Goal: Information Seeking & Learning: Learn about a topic

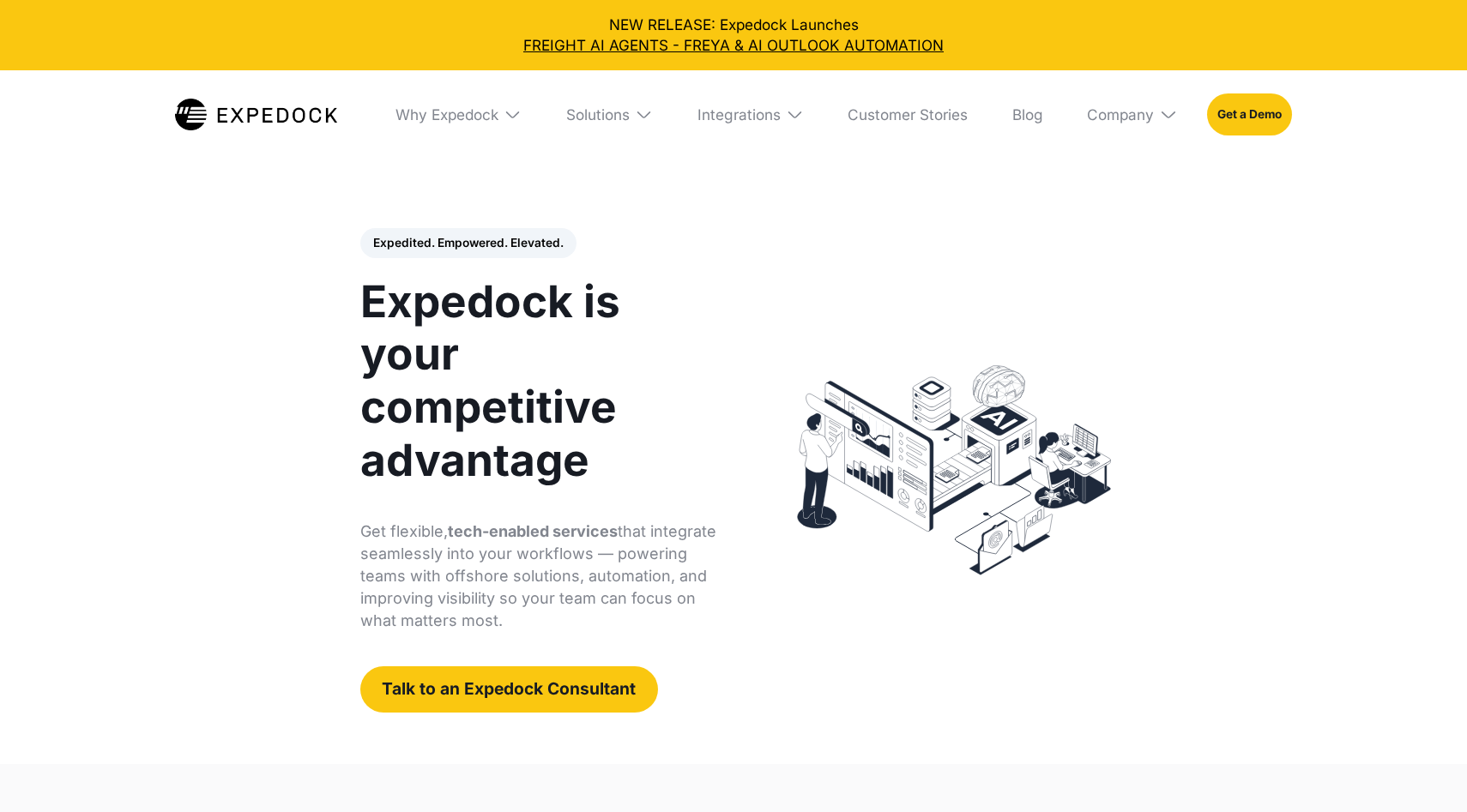
select select
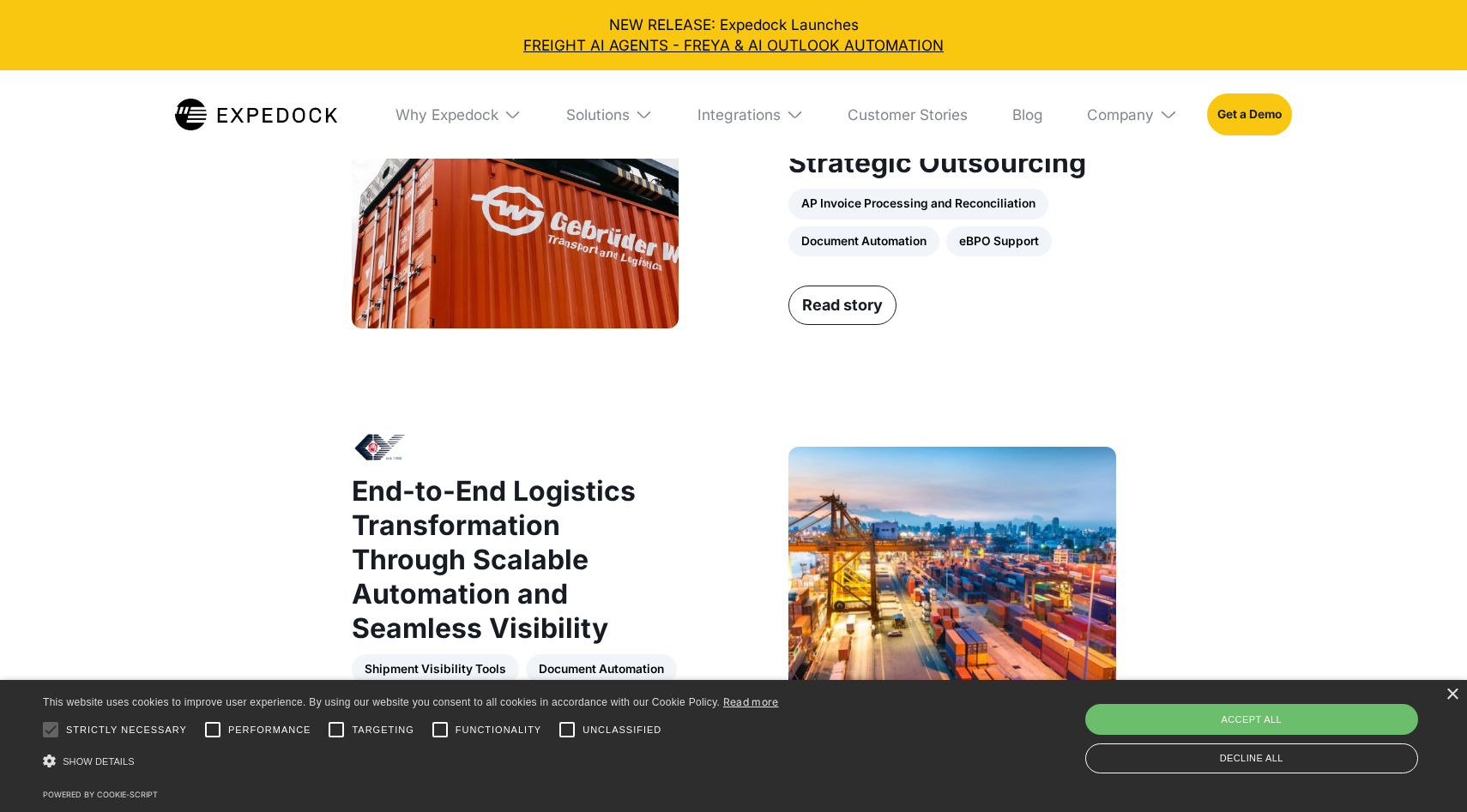
scroll to position [2201, 0]
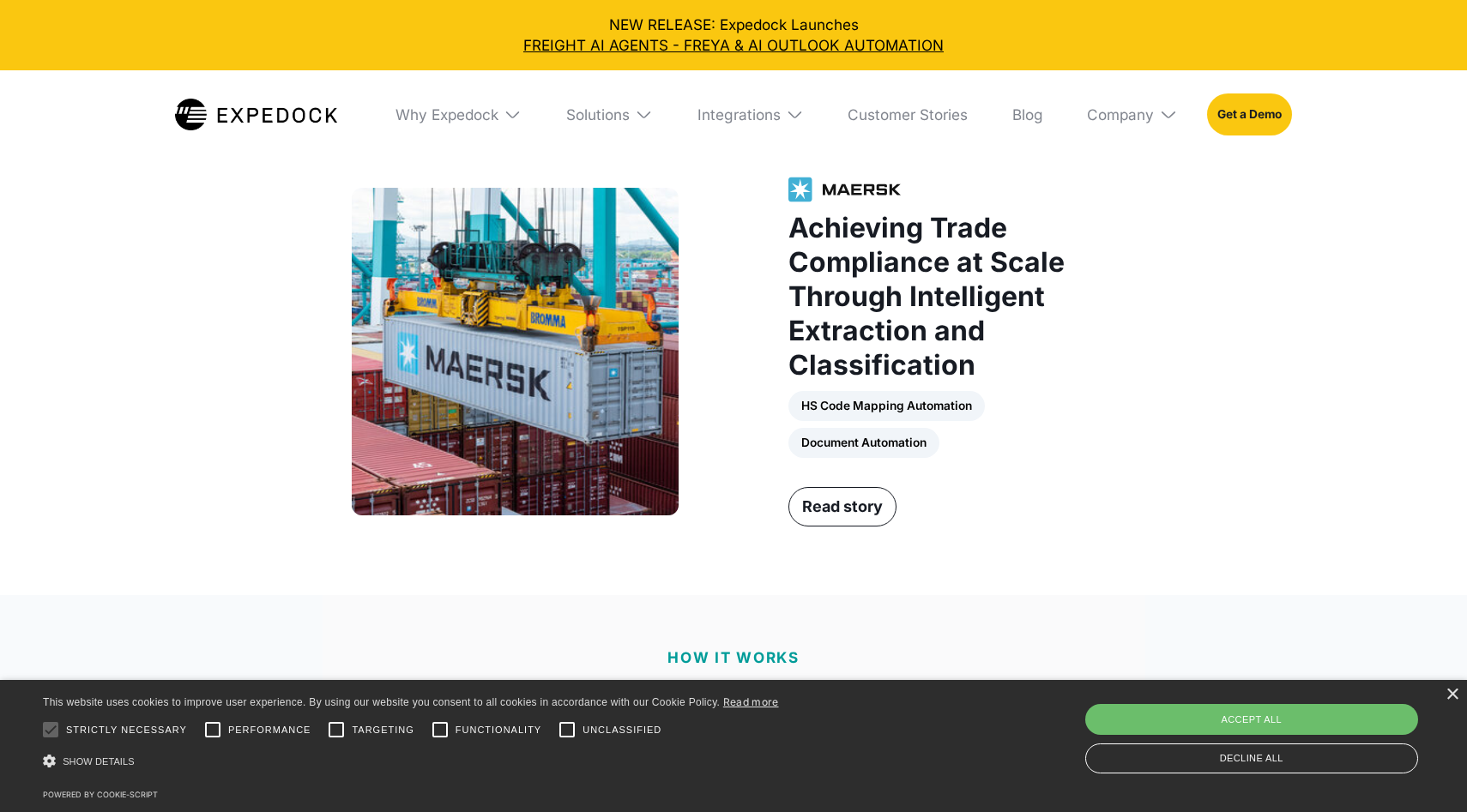
click at [870, 400] on div "HS Code Mapping Automation Document Automation" at bounding box center [952, 424] width 328 height 67
click at [858, 488] on link "Read story" at bounding box center [843, 507] width 108 height 39
click at [823, 444] on div "HS Code Mapping Automation Document Automation" at bounding box center [952, 424] width 328 height 67
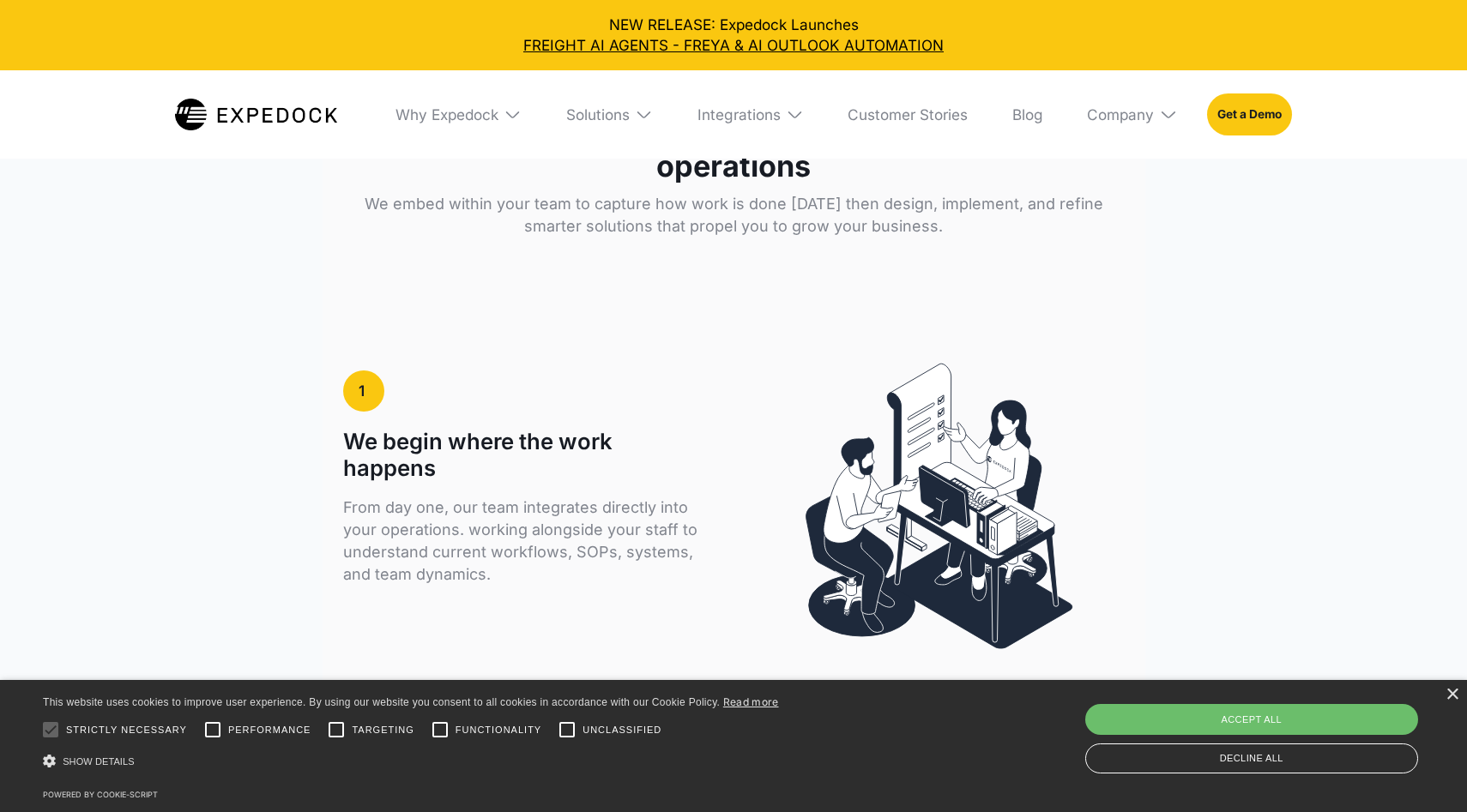
scroll to position [2780, 0]
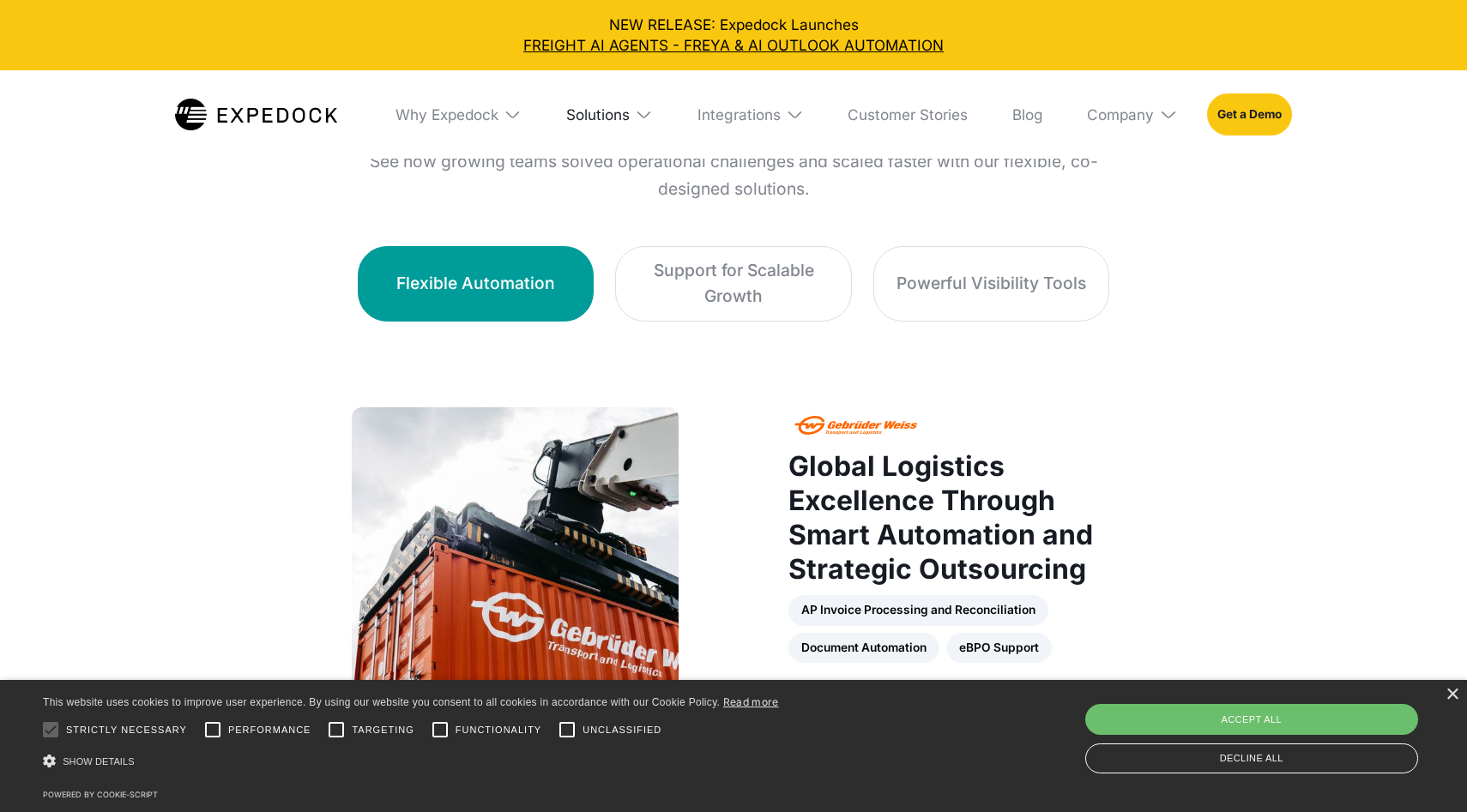
click at [626, 112] on div "Solutions" at bounding box center [597, 114] width 64 height 18
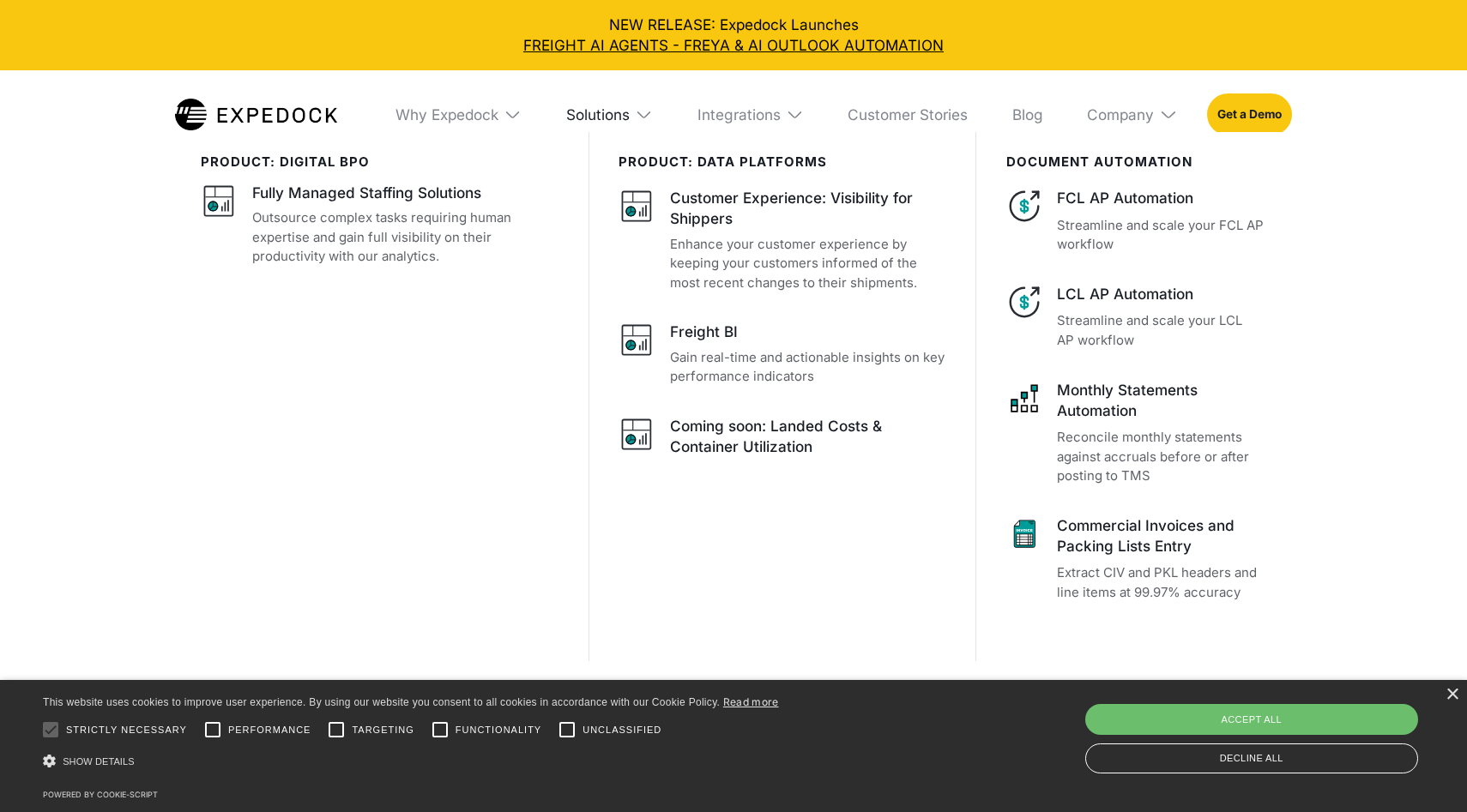
scroll to position [1076, 0]
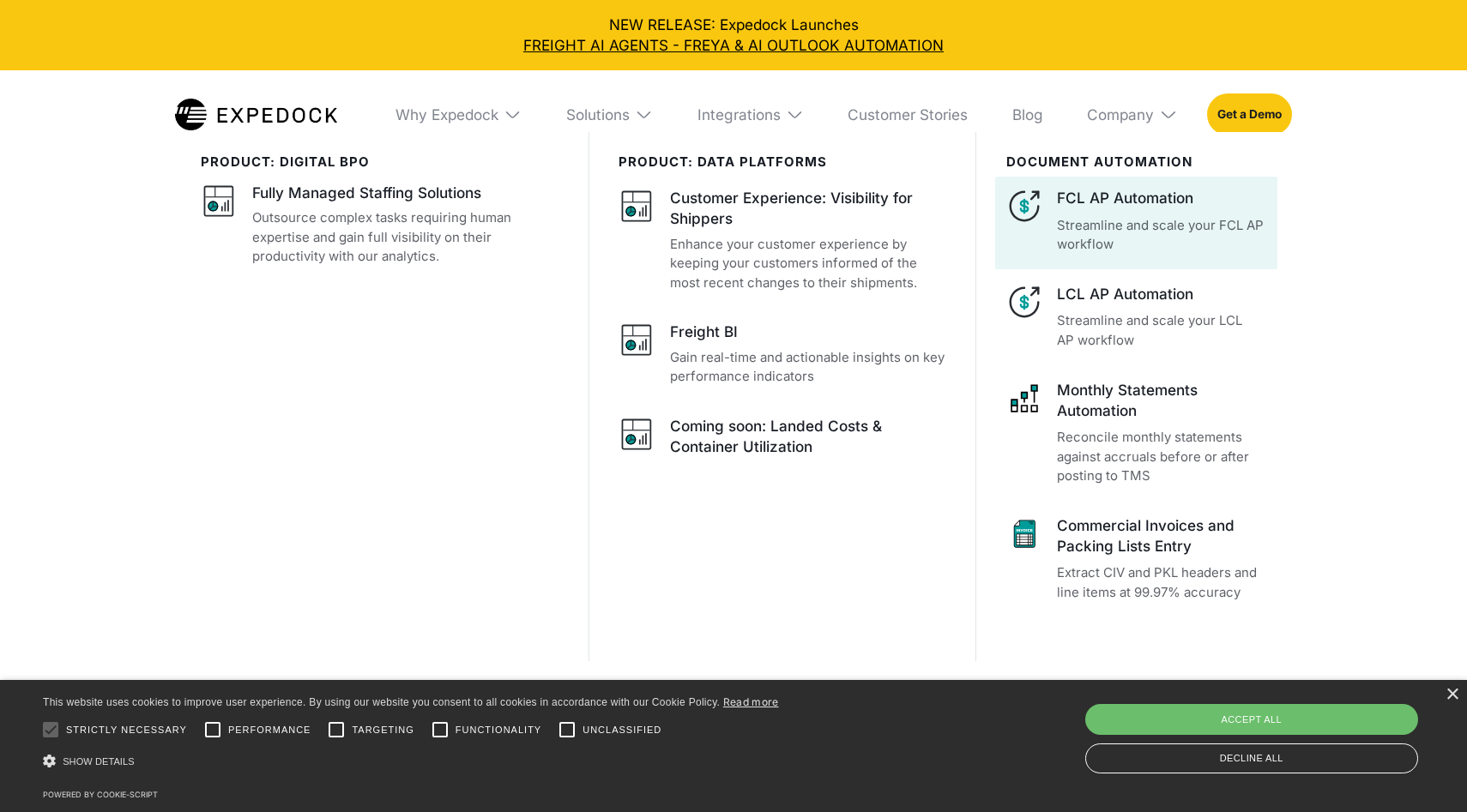
click at [1066, 209] on div "FCL AP Automation Streamline and scale your FCL AP workflow" at bounding box center [1162, 221] width 209 height 67
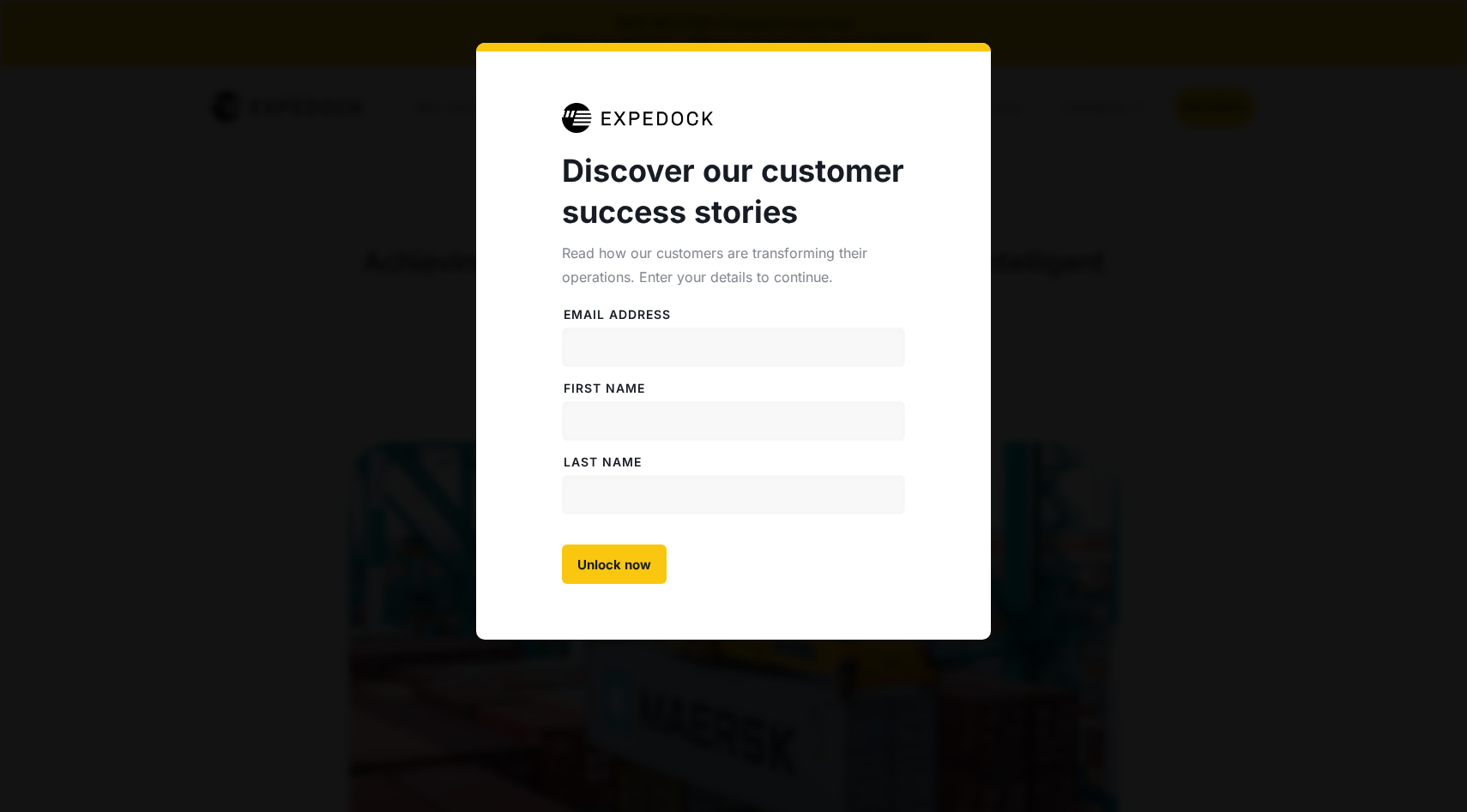
select select
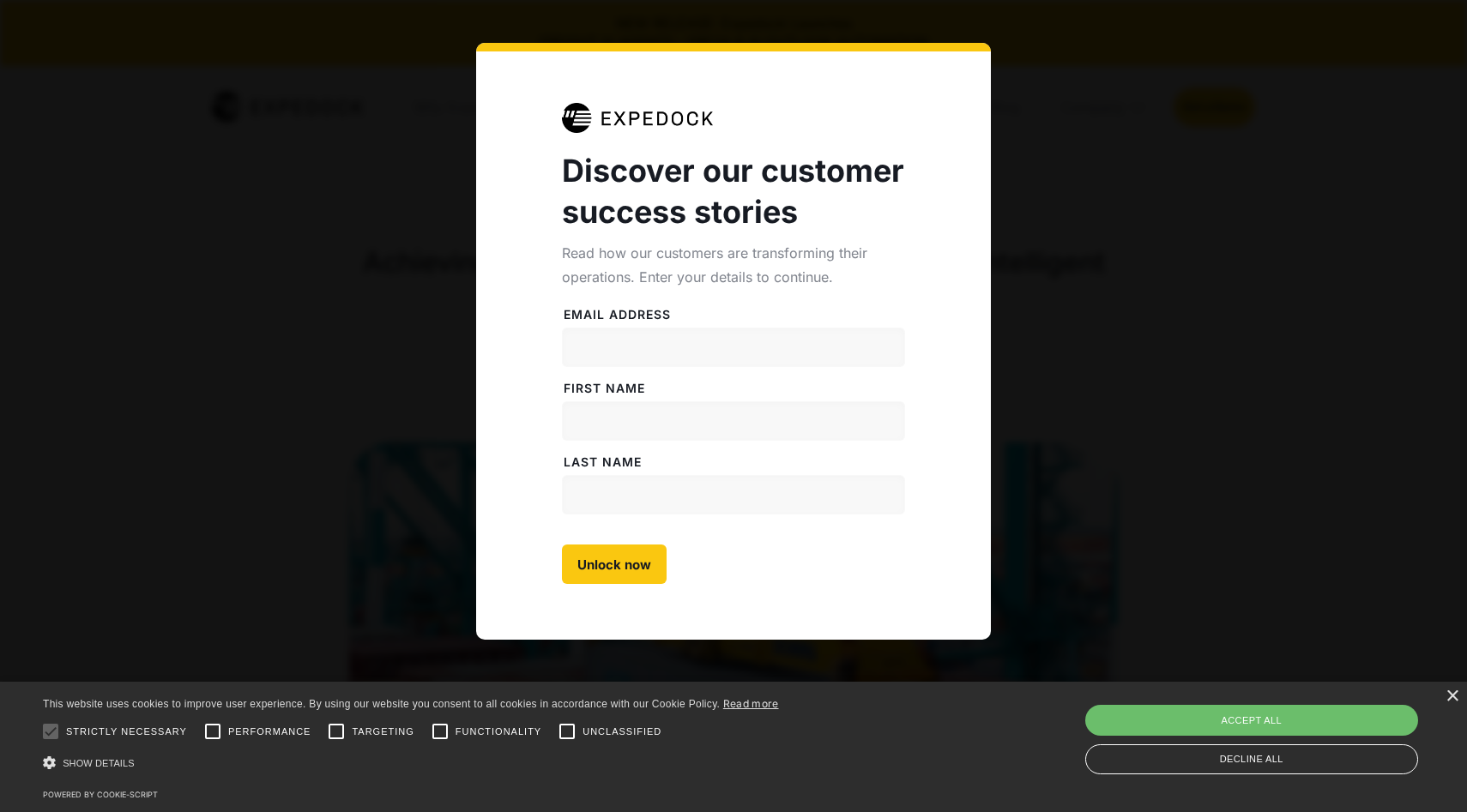
click at [1054, 181] on div "Discover our customer success stories Read how our customers are transforming t…" at bounding box center [734, 406] width 1467 height 812
click at [874, 243] on div "Read how our customers are transforming their operations. Enter your details to…" at bounding box center [733, 264] width 343 height 48
click at [788, 339] on input "Email address" at bounding box center [733, 347] width 343 height 39
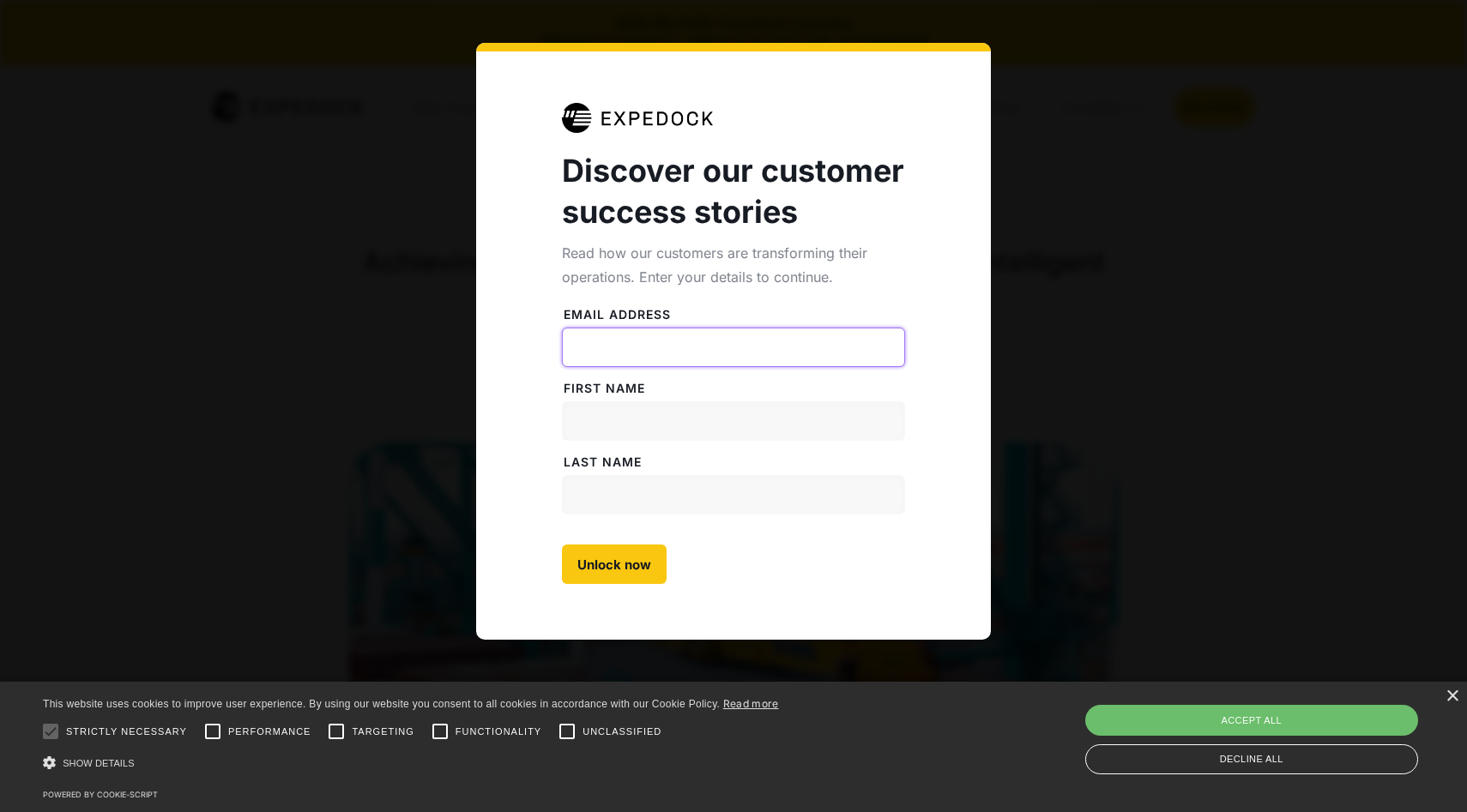
type input "[EMAIL_ADDRESS][DOMAIN_NAME]"
type input "[PERSON_NAME]"
type input "Ozen"
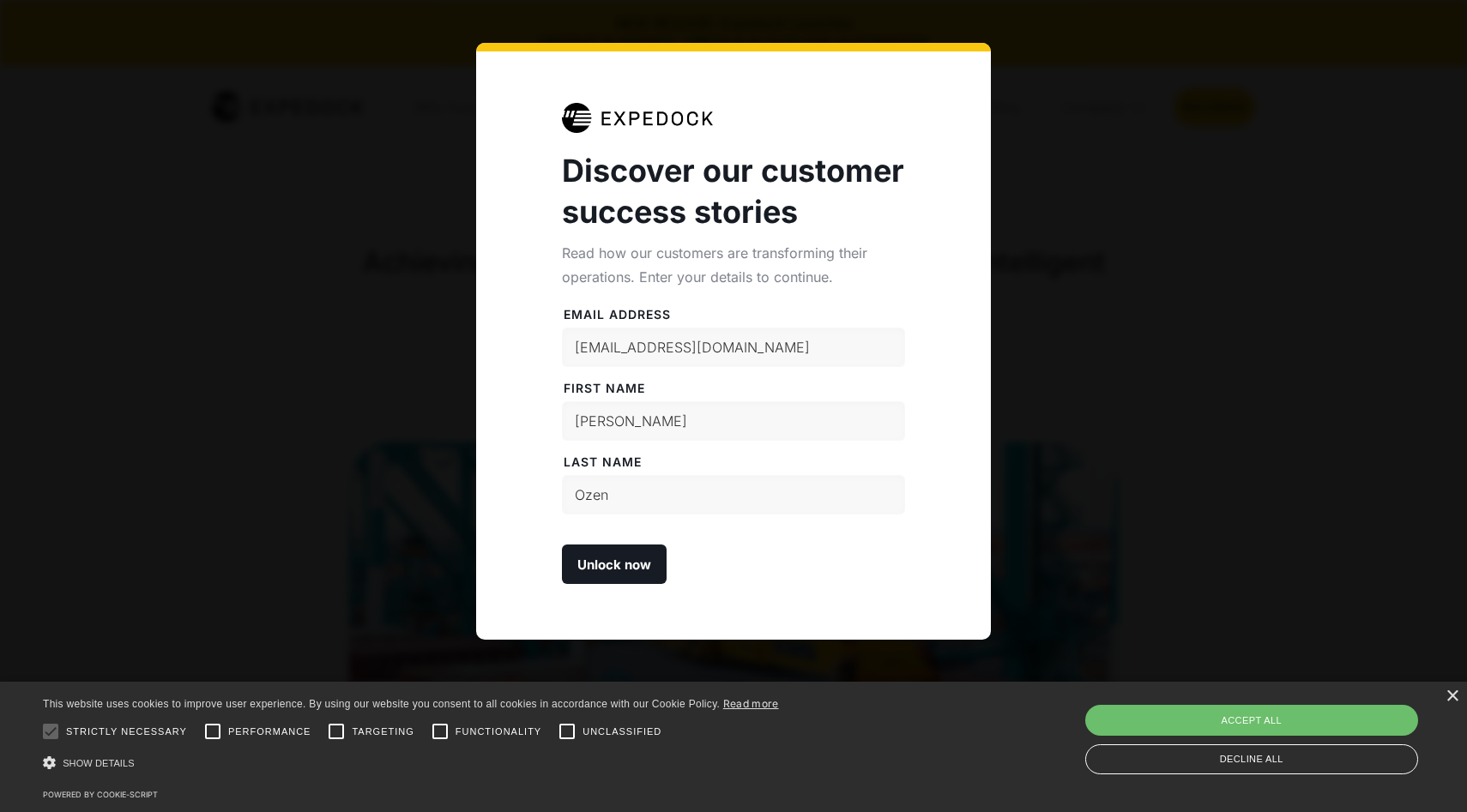
click at [607, 570] on input "Unlock now" at bounding box center [614, 564] width 105 height 39
type input "Please wait..."
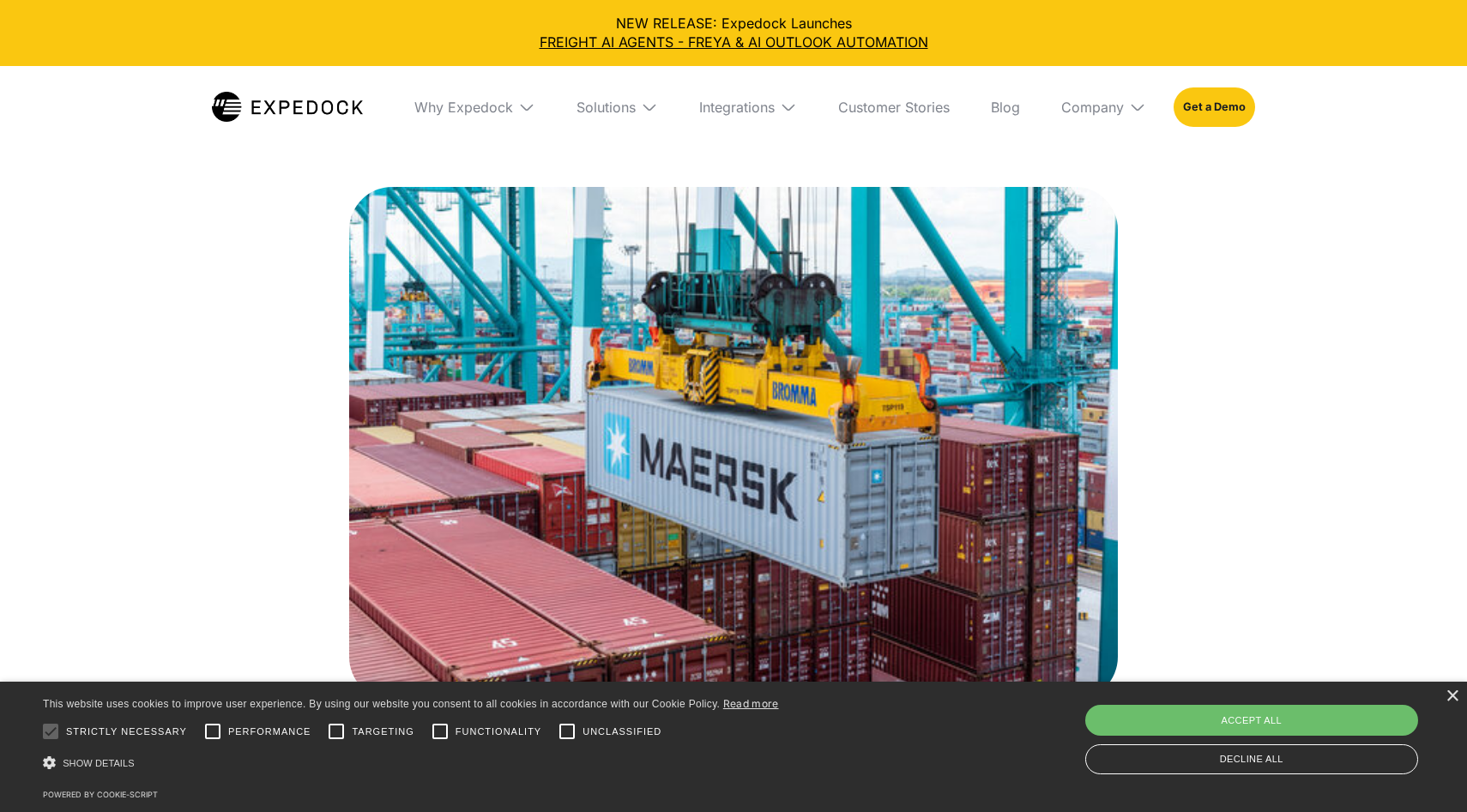
scroll to position [575, 0]
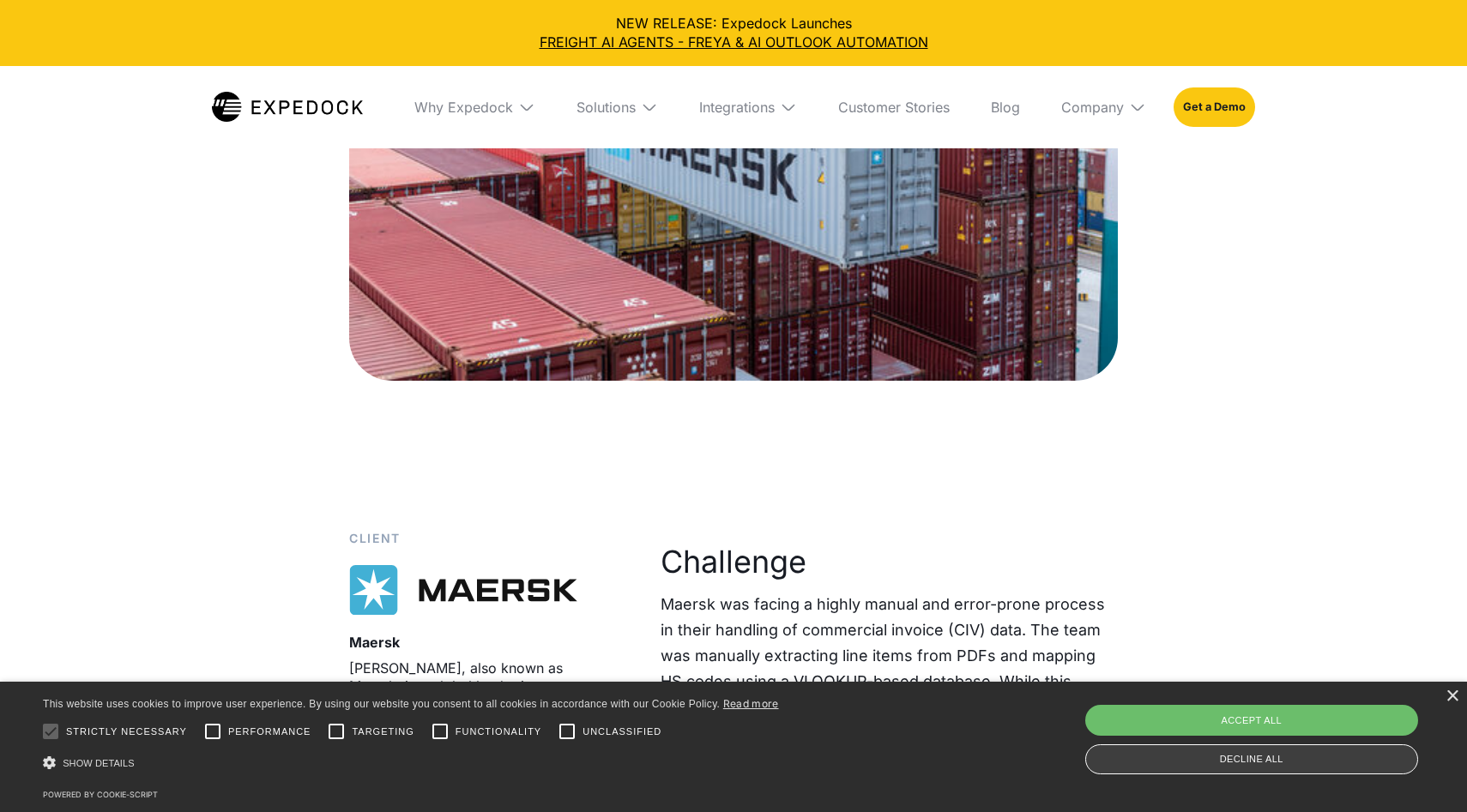
click at [1116, 761] on div "Decline all" at bounding box center [1252, 760] width 334 height 30
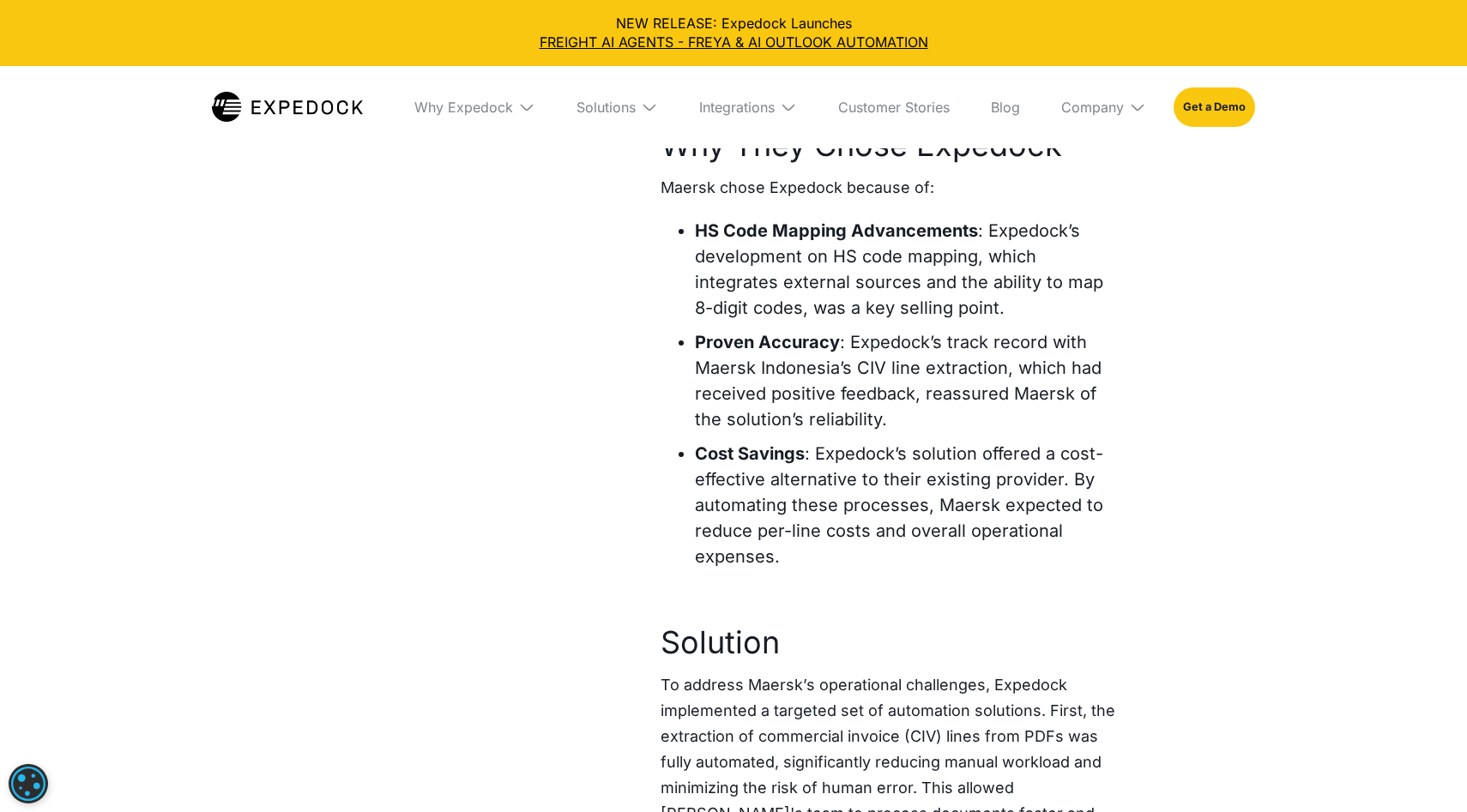
scroll to position [1951, 0]
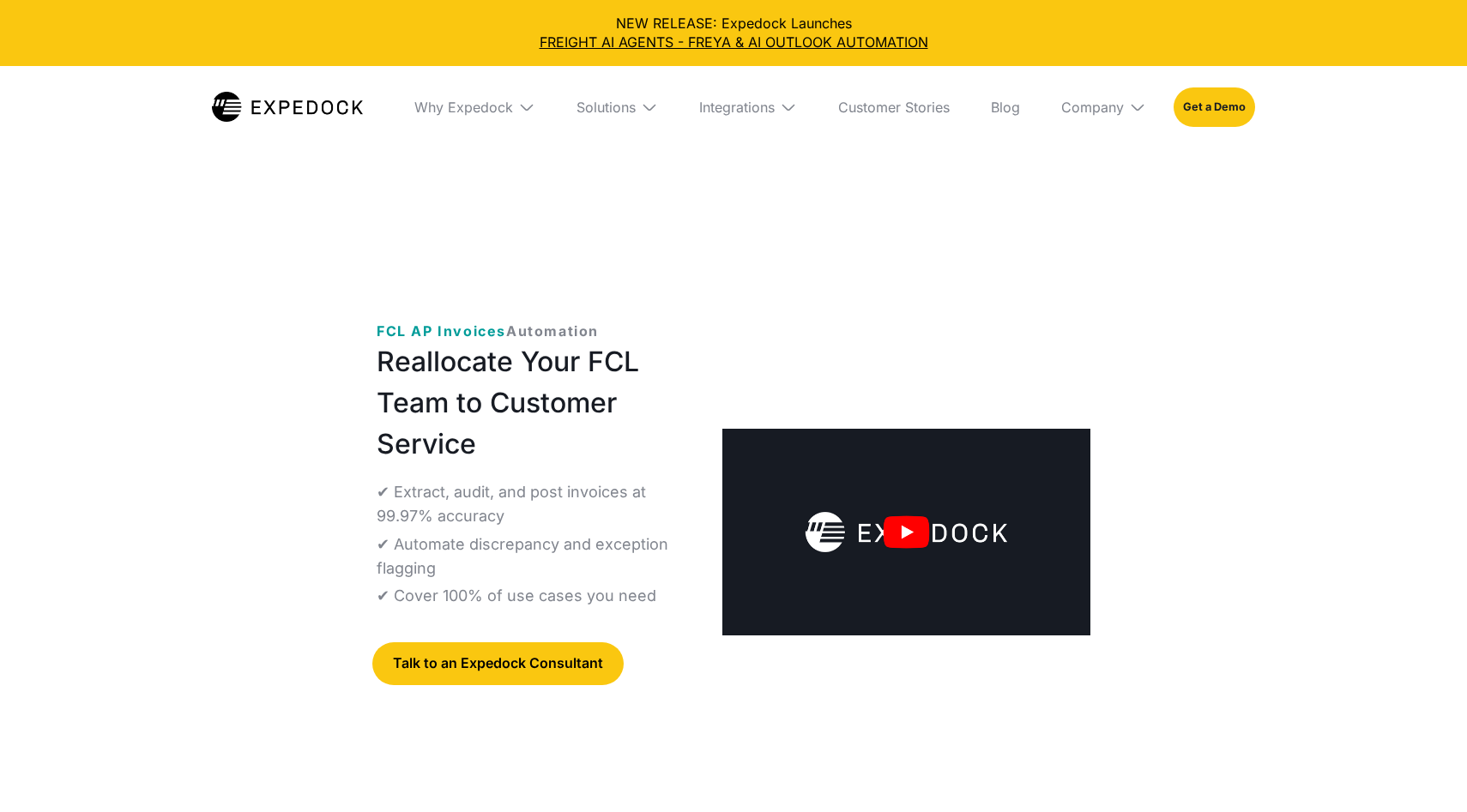
select select
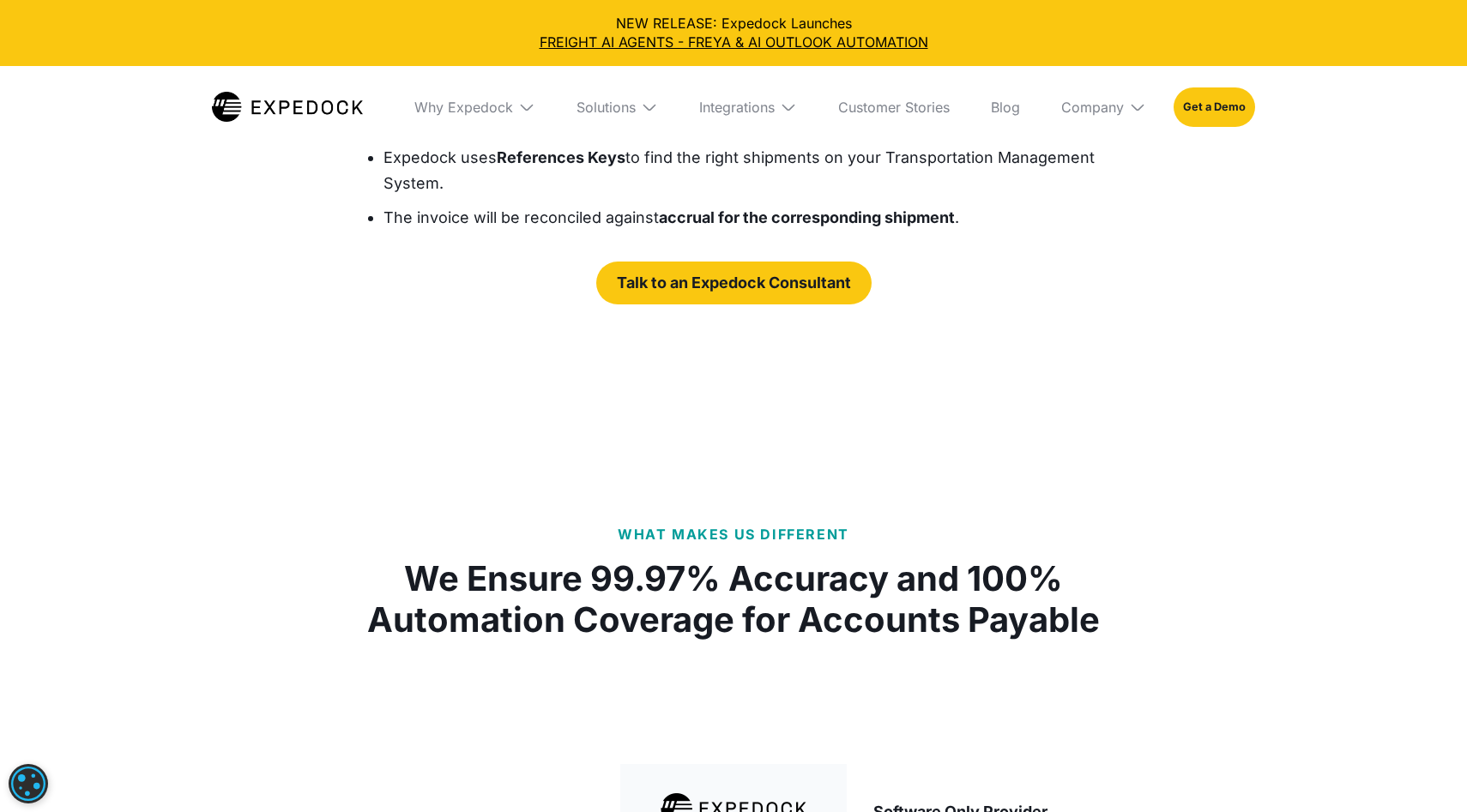
scroll to position [3342, 0]
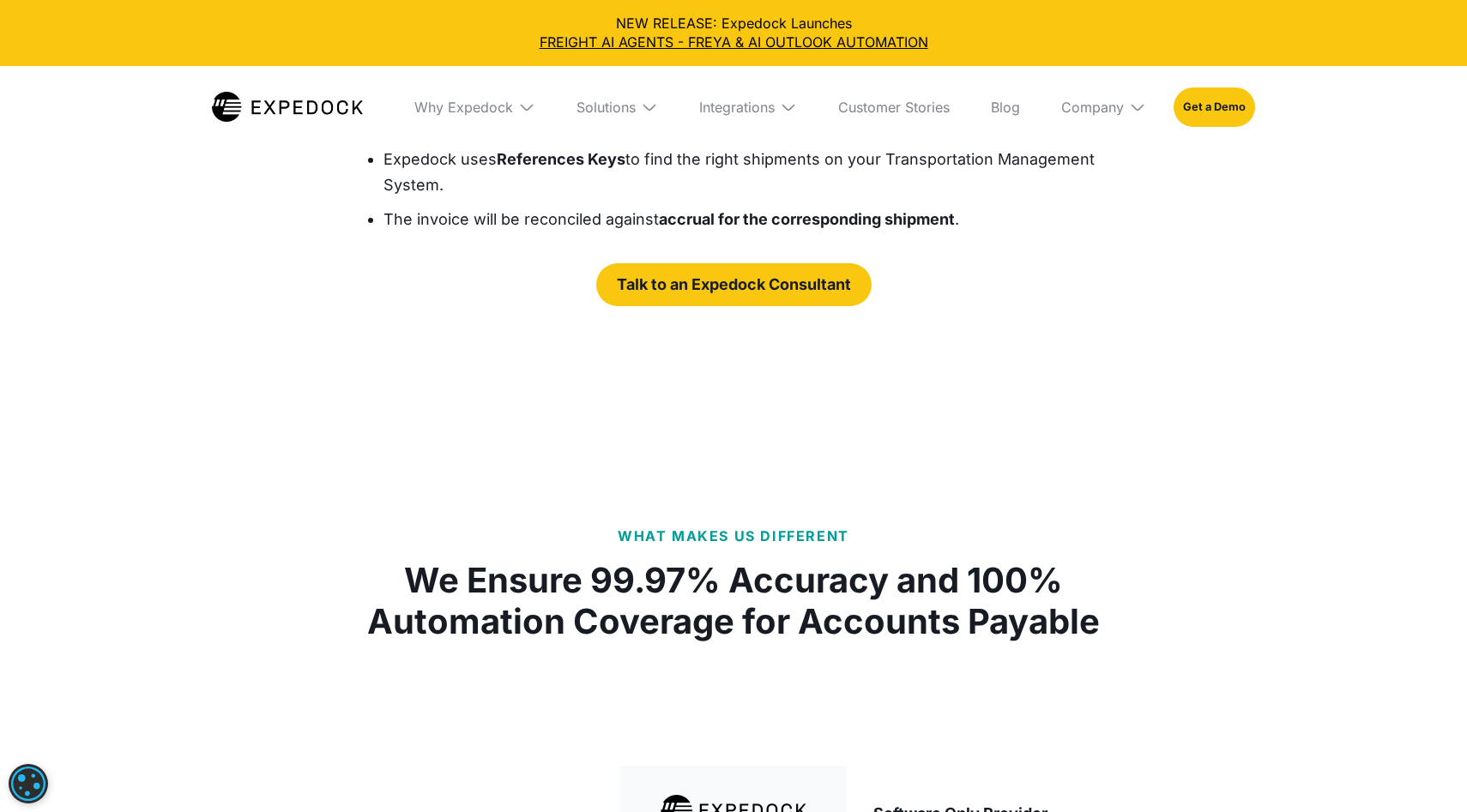
click at [527, 109] on img at bounding box center [527, 107] width 17 height 17
